Goal: Check status: Check status

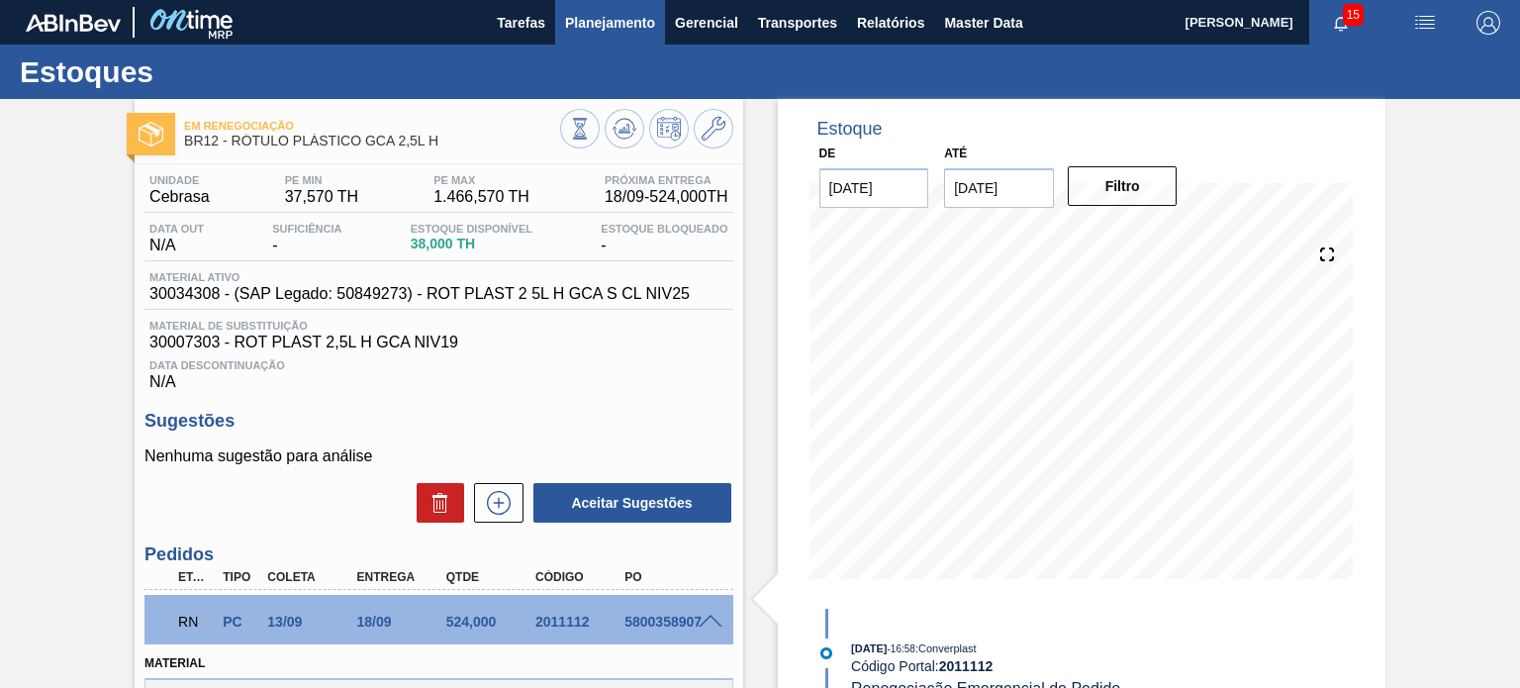
click at [638, 24] on span "Planejamento" at bounding box center [610, 23] width 90 height 24
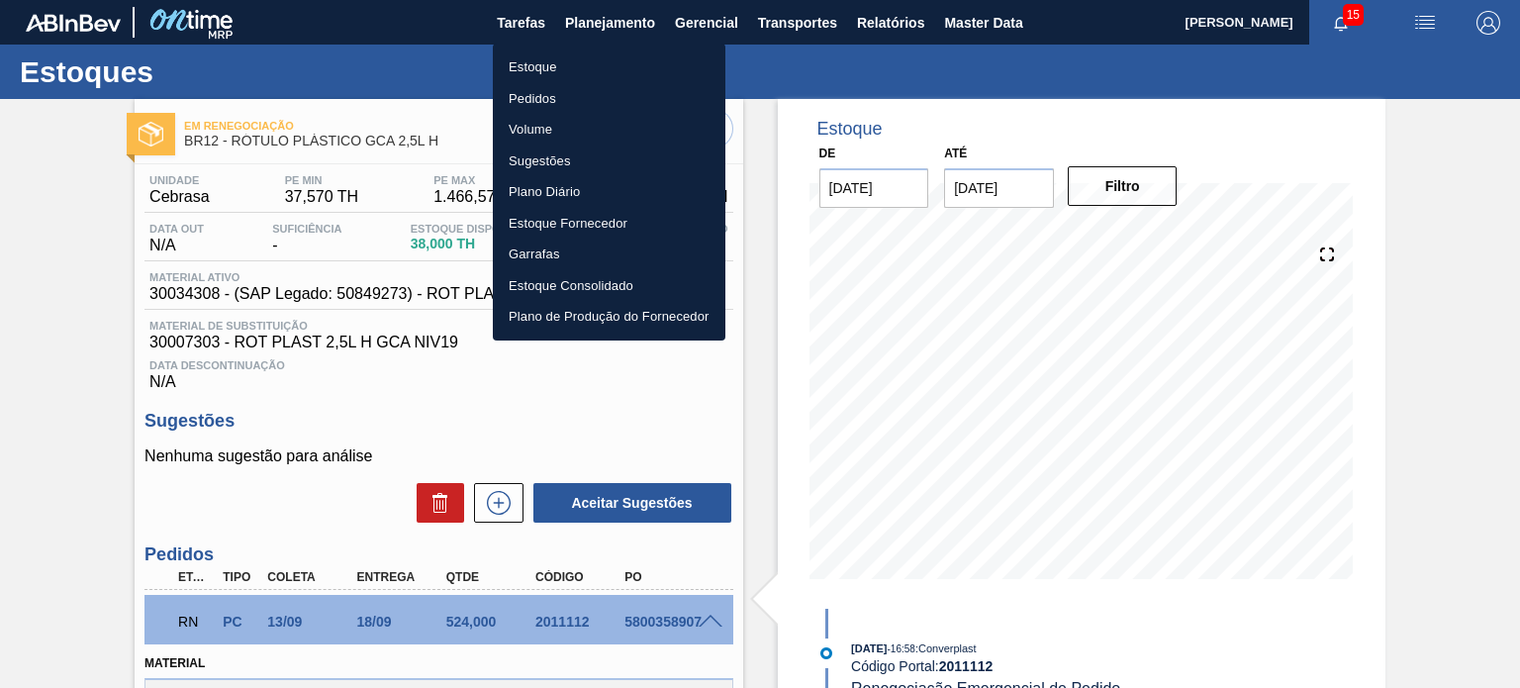
click at [570, 75] on li "Estoque" at bounding box center [609, 67] width 233 height 32
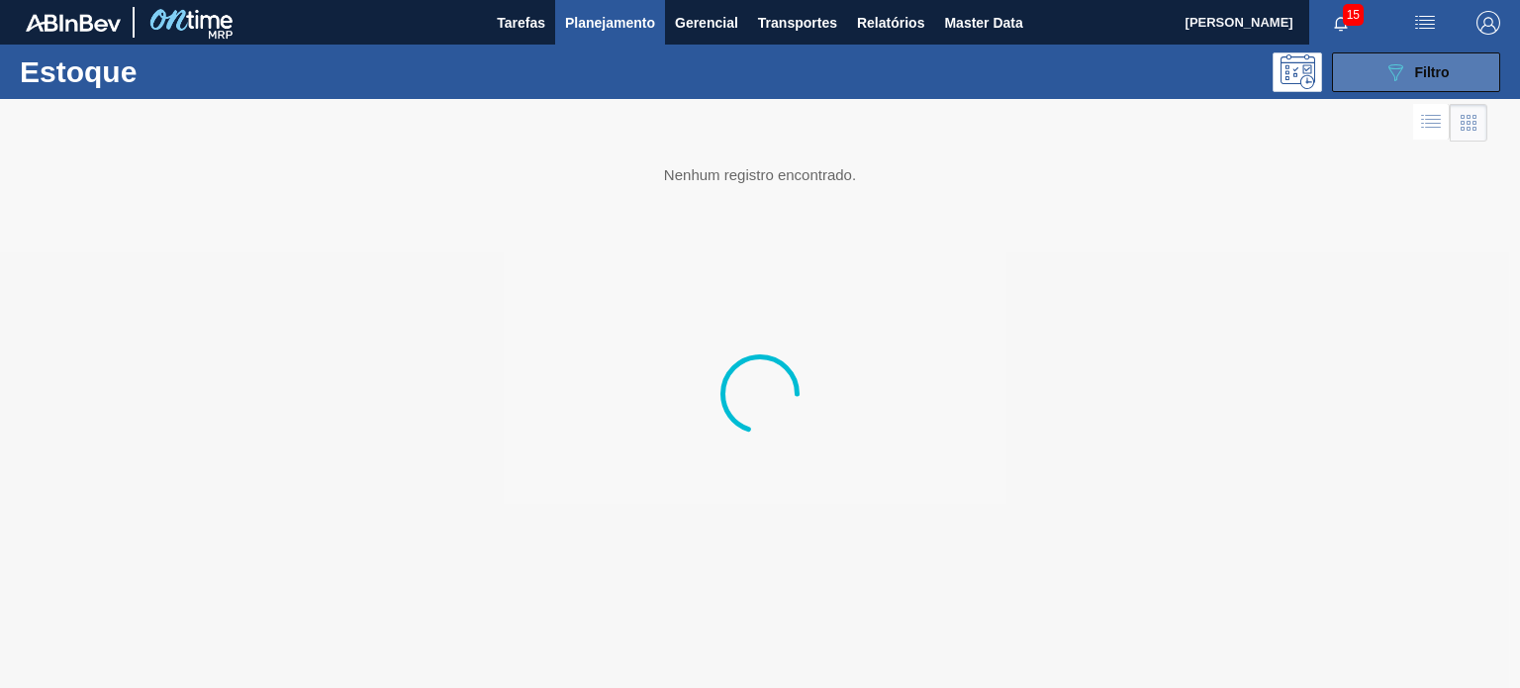
click at [1447, 80] on div "089F7B8B-B2A5-4AFE-B5C0-19BA573D28AC Filtro" at bounding box center [1416, 72] width 66 height 24
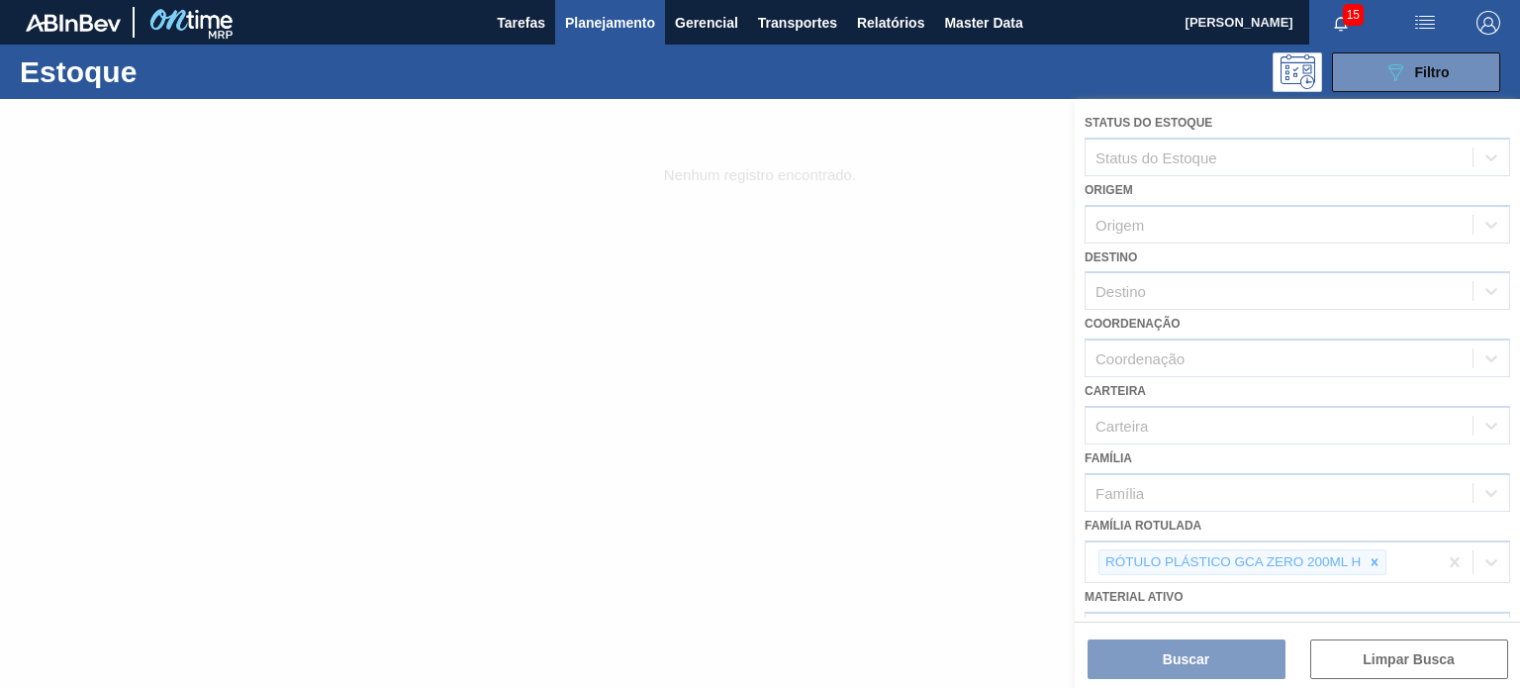
click at [1375, 566] on div at bounding box center [760, 393] width 1520 height 589
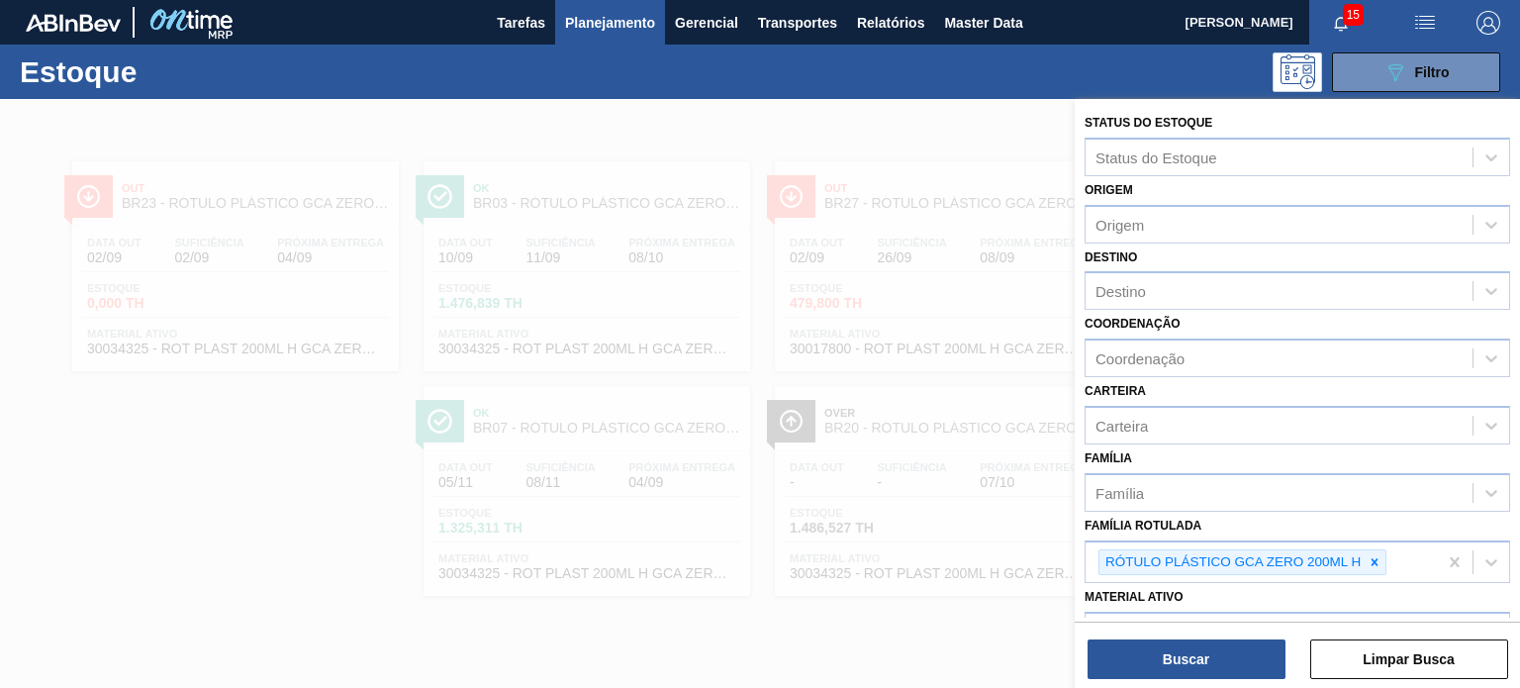
click at [1375, 566] on div at bounding box center [1375, 562] width 22 height 25
type Rotulada "gca 3l h"
click at [1370, 569] on div at bounding box center [1375, 562] width 22 height 25
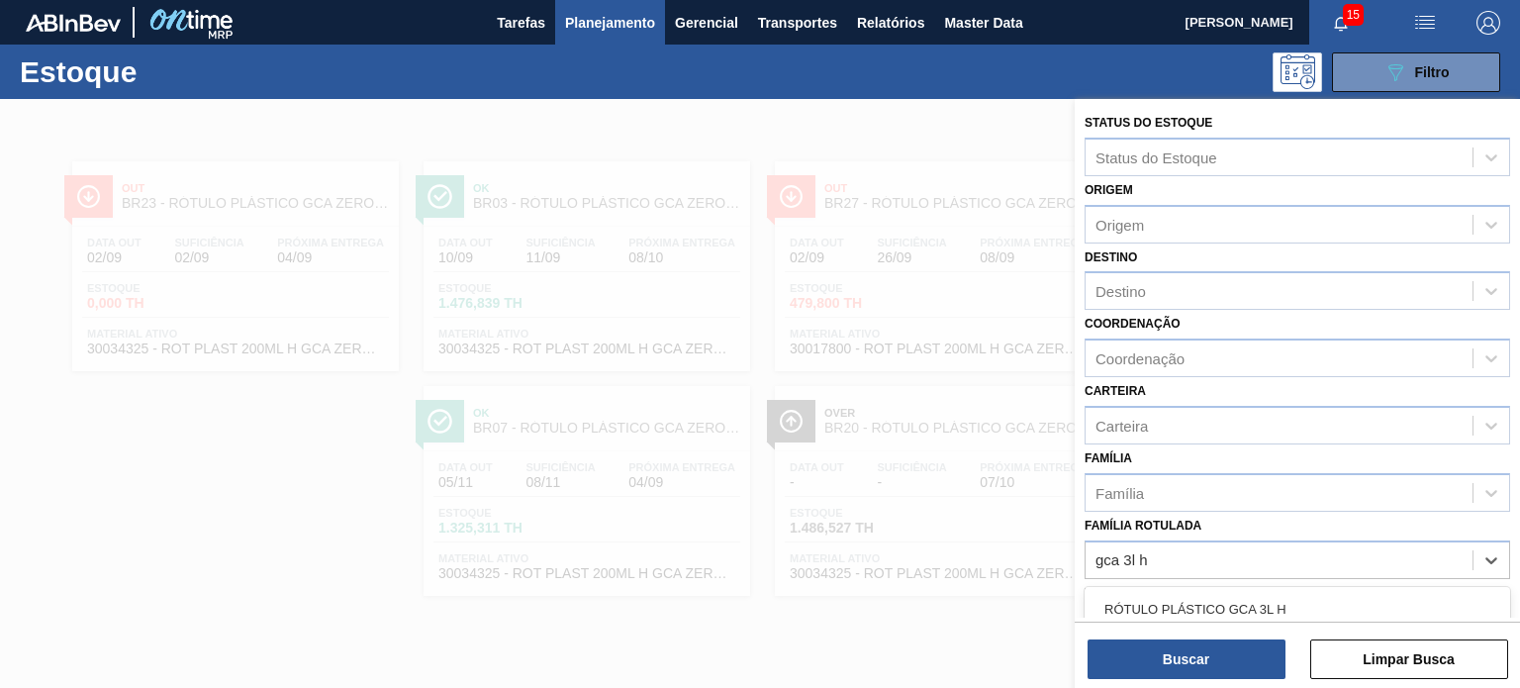
click at [1305, 604] on div "RÓTULO PLÁSTICO GCA 3L H" at bounding box center [1298, 609] width 426 height 37
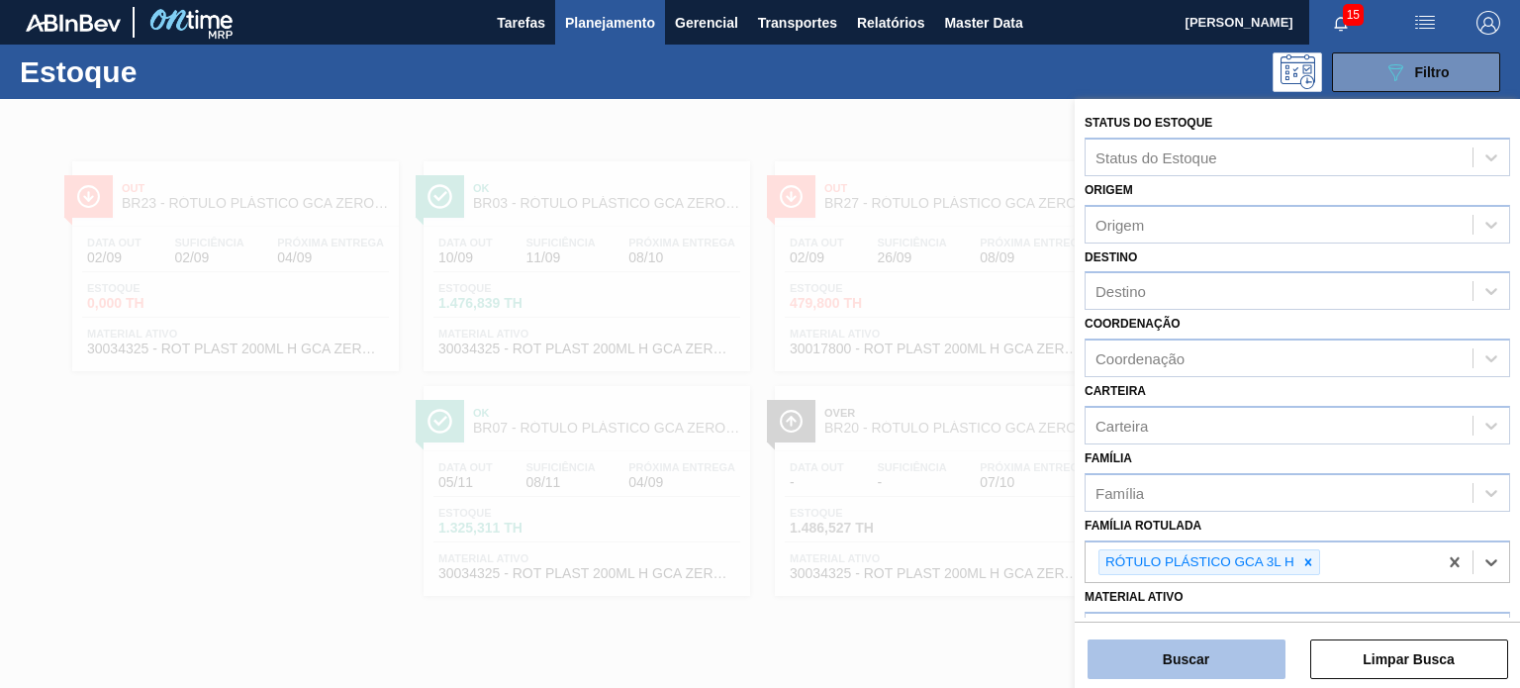
click at [1239, 660] on button "Buscar" at bounding box center [1187, 659] width 198 height 40
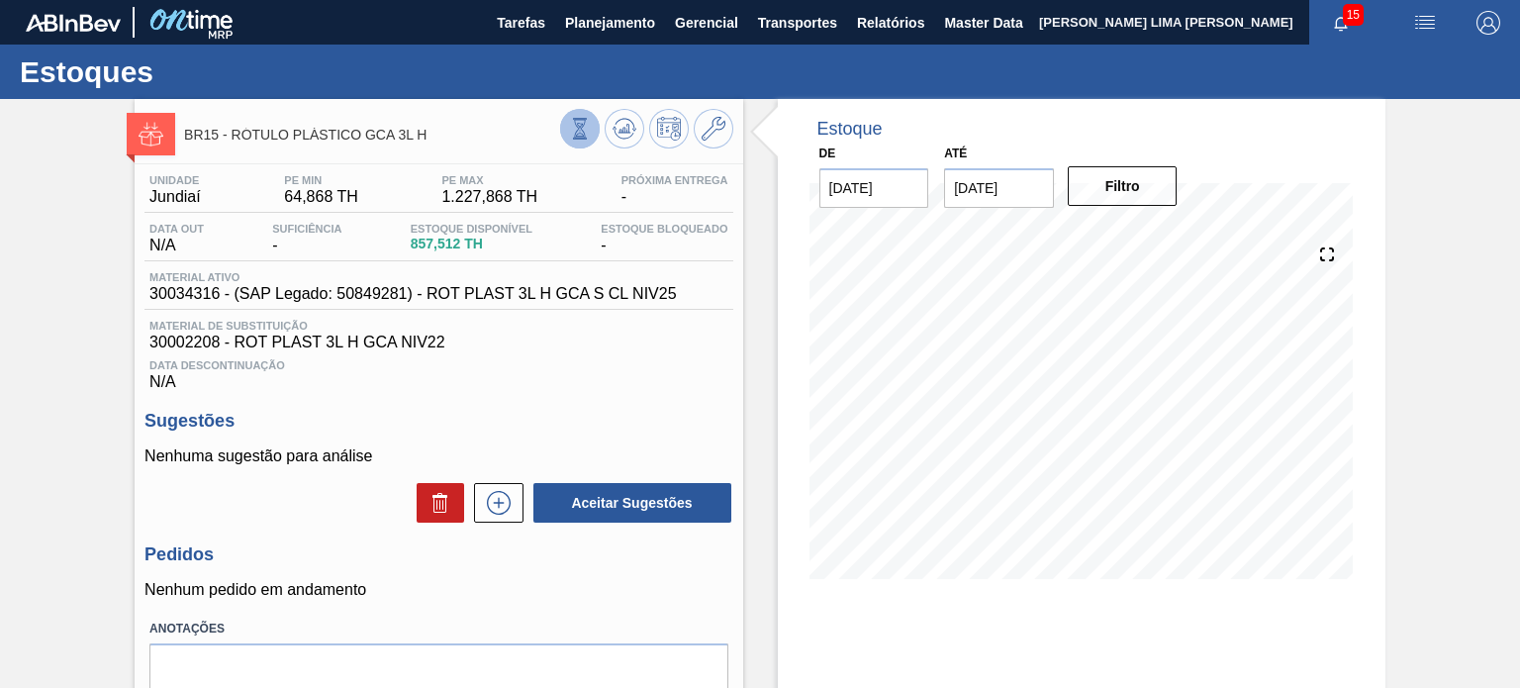
drag, startPoint x: 558, startPoint y: 143, endPoint x: 568, endPoint y: 137, distance: 11.5
click at [560, 143] on div at bounding box center [646, 131] width 173 height 45
click at [574, 132] on icon at bounding box center [580, 129] width 22 height 22
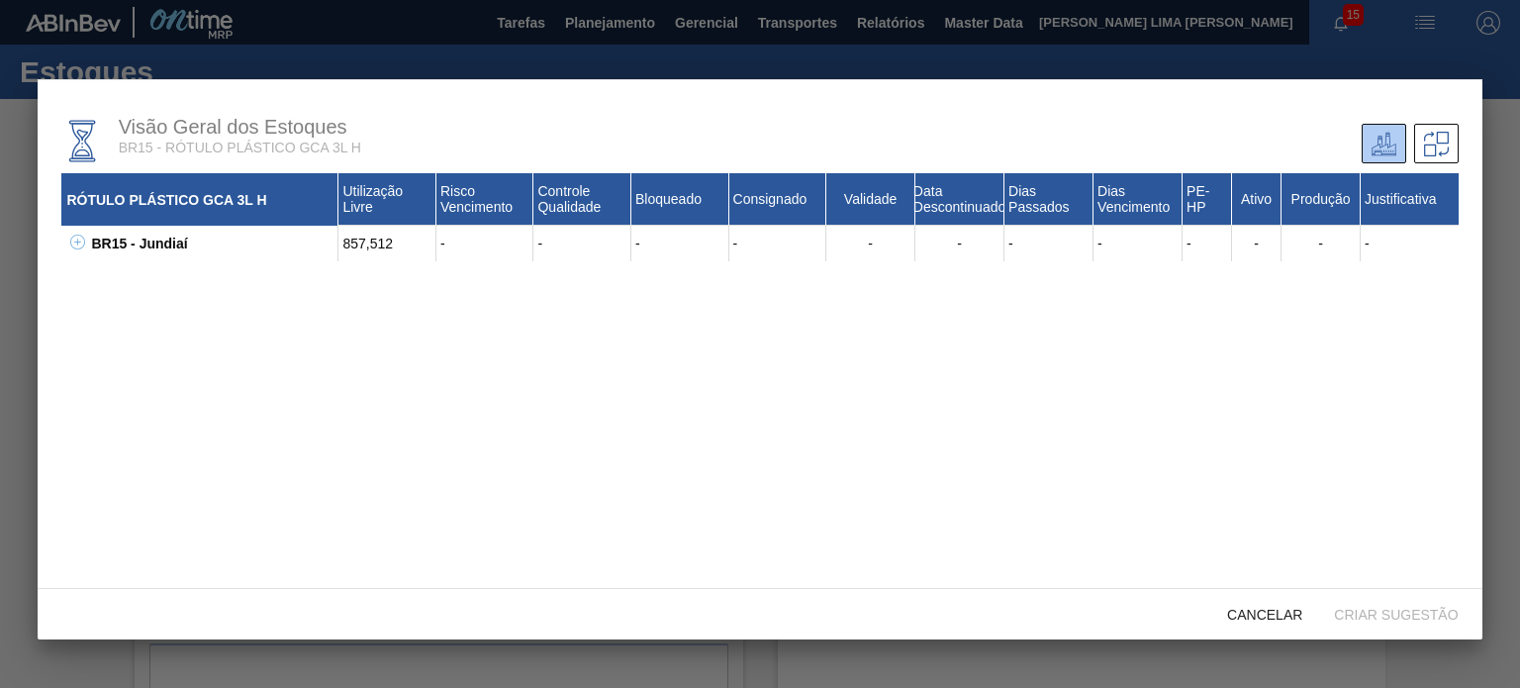
click at [80, 242] on icon at bounding box center [77, 241] width 7 height 1
